Goal: Transaction & Acquisition: Book appointment/travel/reservation

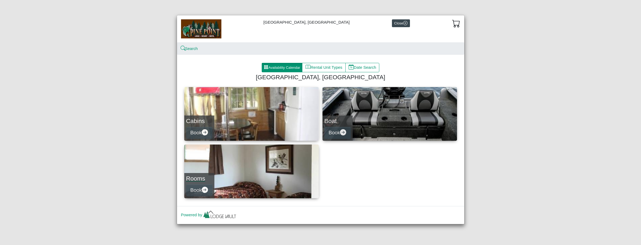
click at [267, 179] on link "Rooms Book" at bounding box center [251, 172] width 134 height 54
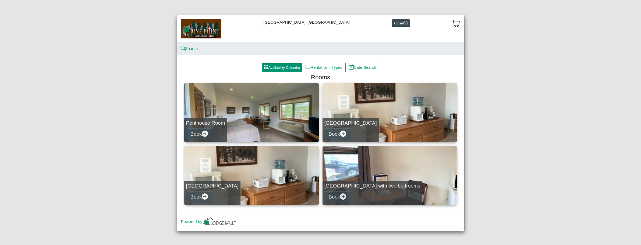
click at [364, 162] on link "[GEOGRAPHIC_DATA] with two bedrooms Book" at bounding box center [389, 175] width 134 height 59
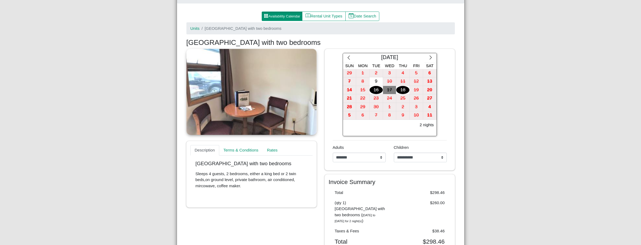
scroll to position [27, 0]
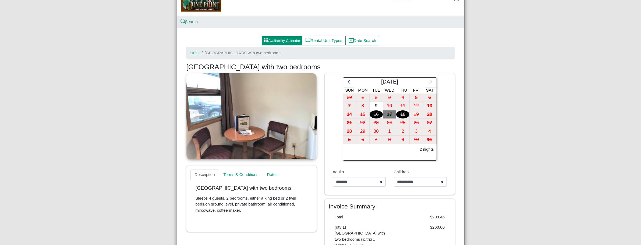
click at [389, 83] on div "[DATE]" at bounding box center [389, 83] width 70 height 10
click at [428, 82] on icon "chevron right" at bounding box center [430, 82] width 5 height 5
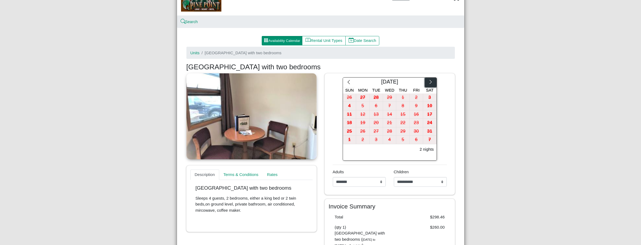
click at [428, 82] on icon "chevron right" at bounding box center [430, 82] width 5 height 5
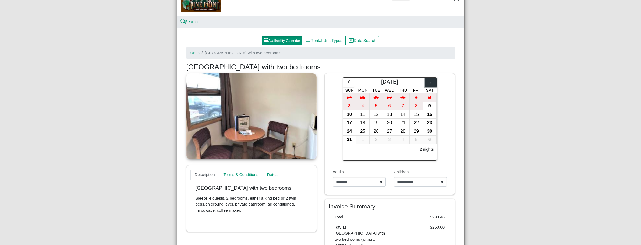
click at [428, 82] on icon "chevron right" at bounding box center [430, 82] width 5 height 5
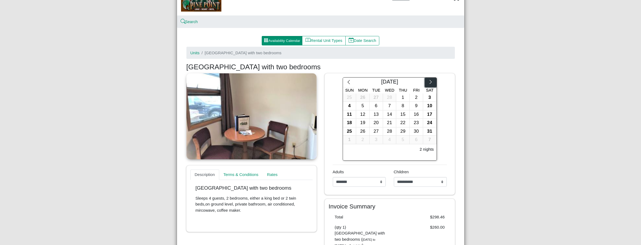
click at [428, 82] on icon "chevron right" at bounding box center [430, 82] width 5 height 5
click at [347, 81] on icon "chevron left" at bounding box center [348, 82] width 5 height 5
click at [401, 107] on div "10" at bounding box center [402, 106] width 13 height 8
click at [413, 108] on div "11" at bounding box center [416, 106] width 13 height 8
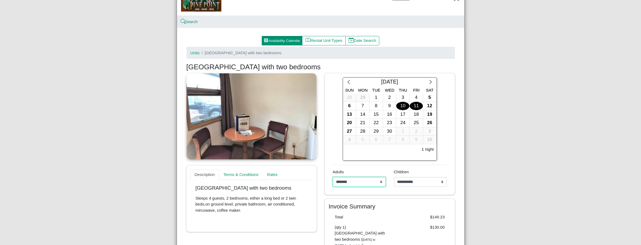
click at [379, 181] on select "**********" at bounding box center [359, 182] width 53 height 10
select select "*"
click at [333, 177] on select "**********" at bounding box center [359, 182] width 53 height 10
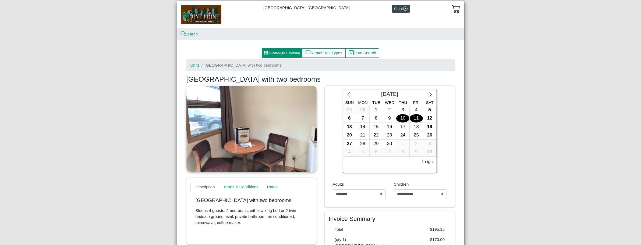
scroll to position [0, 0]
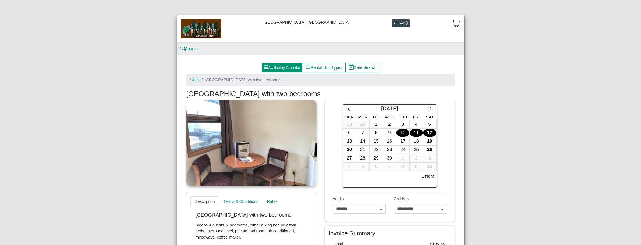
click at [425, 134] on div "12" at bounding box center [429, 133] width 13 height 8
click at [402, 132] on div "10" at bounding box center [402, 133] width 13 height 8
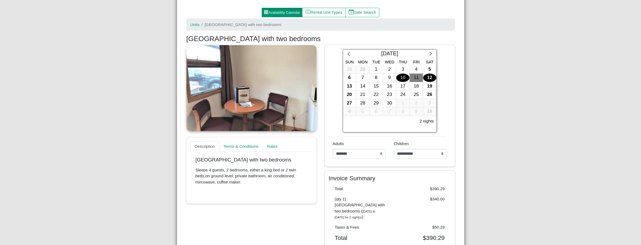
scroll to position [54, 0]
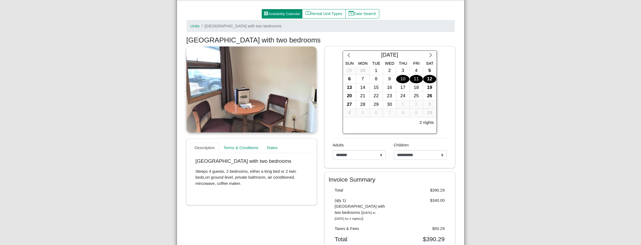
click at [413, 80] on div "11" at bounding box center [416, 79] width 13 height 8
click at [403, 79] on div "10" at bounding box center [402, 79] width 13 height 8
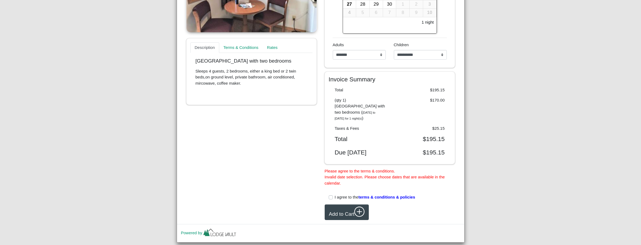
scroll to position [161, 0]
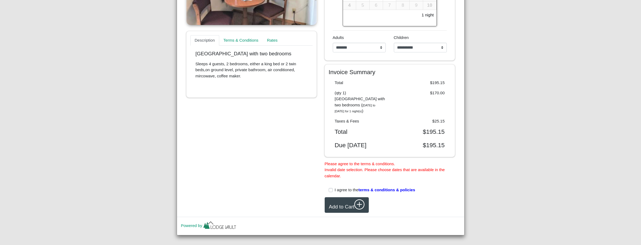
click at [375, 190] on span "terms & conditions & policies" at bounding box center [386, 190] width 57 height 5
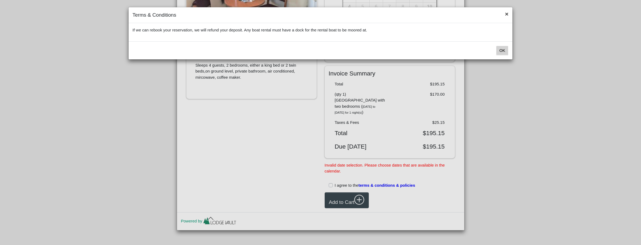
click at [506, 16] on button "×" at bounding box center [507, 14] width 12 height 14
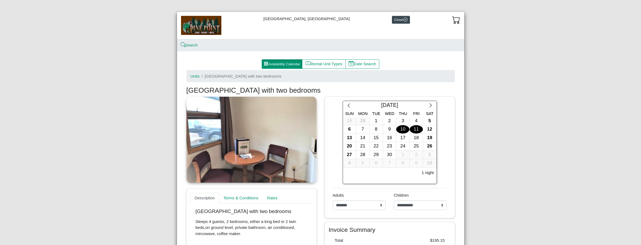
scroll to position [0, 0]
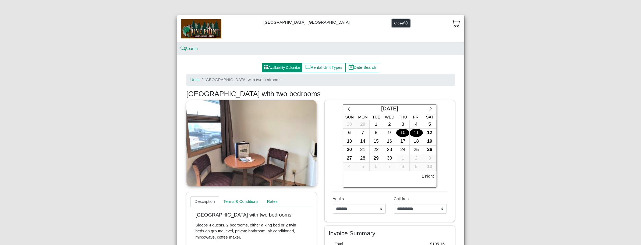
click at [392, 22] on button "Close" at bounding box center [401, 23] width 18 height 8
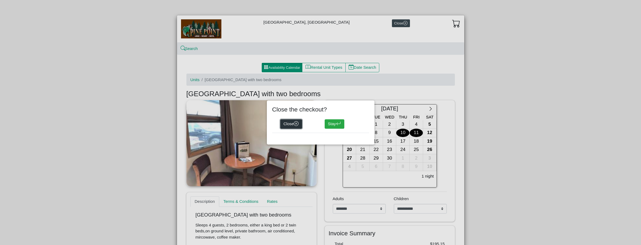
click at [291, 126] on button "Close" at bounding box center [291, 124] width 22 height 10
